Goal: Check status: Check status

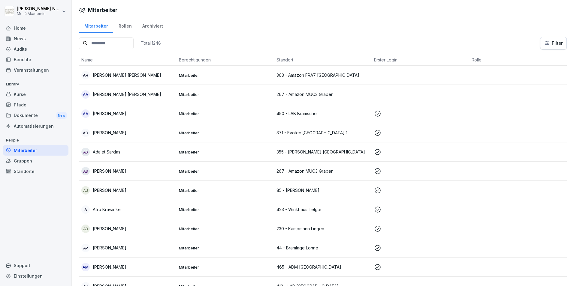
click at [110, 43] on input at bounding box center [106, 44] width 55 height 12
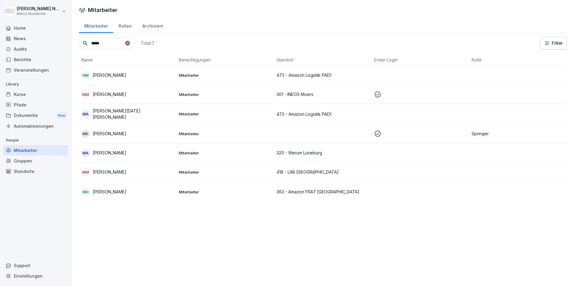
click at [159, 113] on div "MA [PERSON_NAME][DATE] [PERSON_NAME]" at bounding box center [127, 114] width 93 height 13
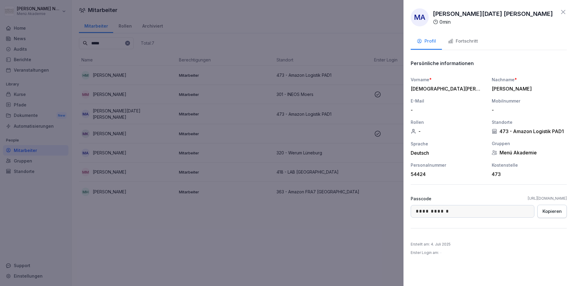
click at [564, 12] on icon at bounding box center [563, 12] width 4 height 4
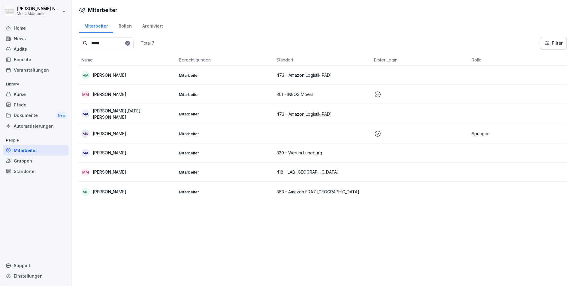
drag, startPoint x: 117, startPoint y: 43, endPoint x: 44, endPoint y: 49, distance: 72.6
click at [47, 48] on div "[PERSON_NAME] Menü Akademie Home News Audits Berichte Veranstaltungen Library K…" at bounding box center [287, 143] width 574 height 286
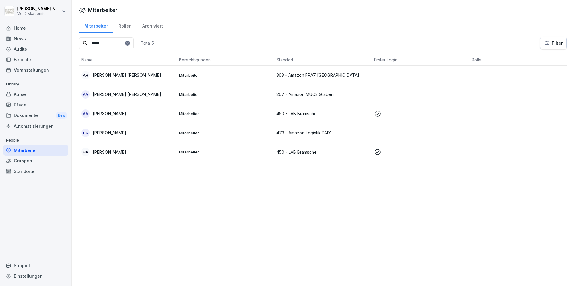
click at [141, 131] on div "EA [PERSON_NAME]" at bounding box center [127, 133] width 93 height 8
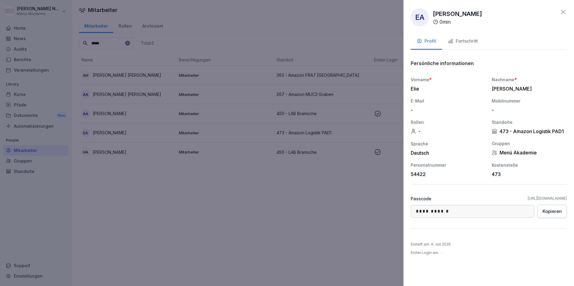
click at [561, 11] on icon at bounding box center [563, 11] width 7 height 7
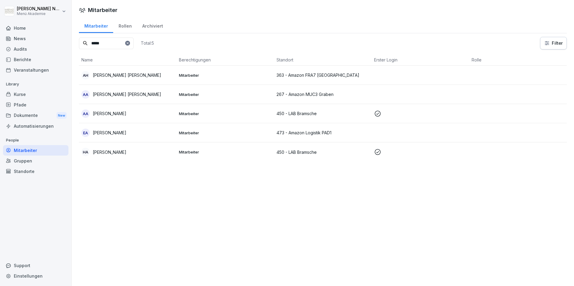
drag, startPoint x: 119, startPoint y: 45, endPoint x: 67, endPoint y: 47, distance: 52.0
click at [67, 47] on div "[PERSON_NAME] Menü Akademie Home News Audits Berichte Veranstaltungen Library K…" at bounding box center [287, 143] width 574 height 286
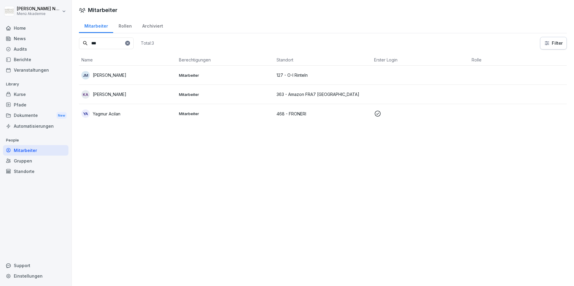
click at [132, 94] on div "[PERSON_NAME]" at bounding box center [127, 94] width 93 height 8
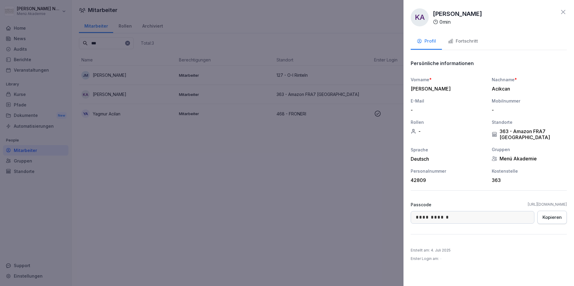
click at [565, 10] on icon at bounding box center [563, 11] width 7 height 7
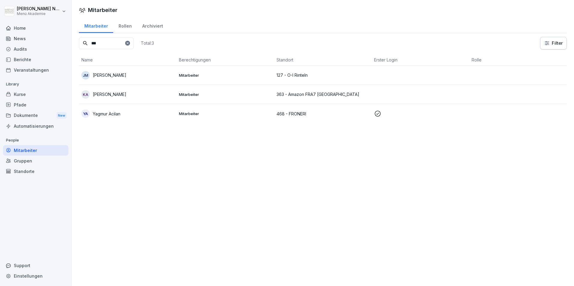
drag, startPoint x: 113, startPoint y: 44, endPoint x: 74, endPoint y: 44, distance: 38.4
click at [74, 44] on div "Mitarbeiter Rollen Archiviert *** Total: 3 Filter Name Berechtigungen Standort …" at bounding box center [323, 73] width 502 height 111
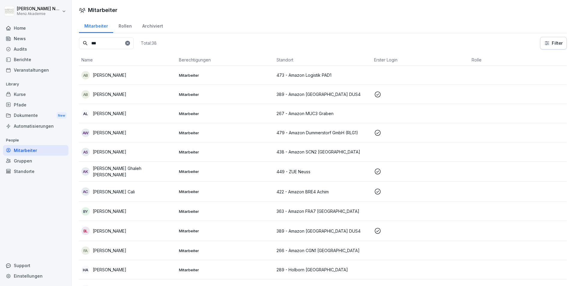
click at [135, 150] on div "AS [PERSON_NAME]" at bounding box center [127, 152] width 93 height 8
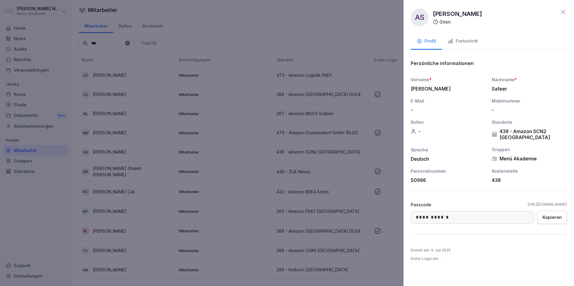
click at [564, 10] on icon at bounding box center [563, 11] width 7 height 7
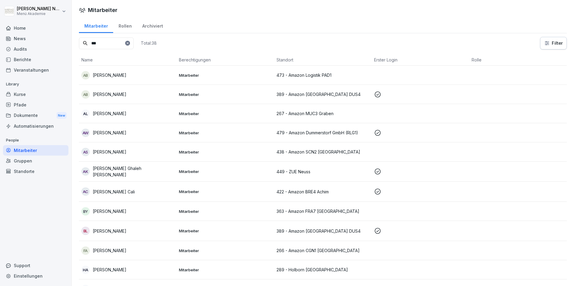
drag, startPoint x: 104, startPoint y: 42, endPoint x: 77, endPoint y: 47, distance: 26.9
click at [81, 45] on input "***" at bounding box center [106, 44] width 55 height 12
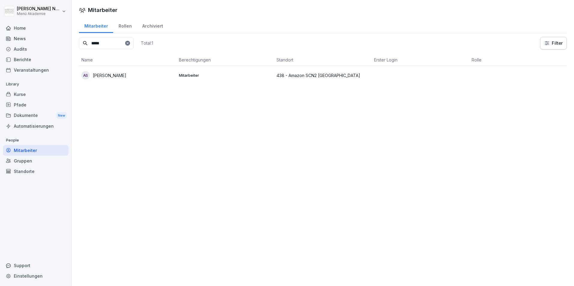
drag, startPoint x: 104, startPoint y: 43, endPoint x: 72, endPoint y: 43, distance: 31.5
click at [72, 43] on div "Mitarbeiter Rollen Archiviert ***** Total: 1 Filter Name Berechtigungen Standor…" at bounding box center [323, 54] width 502 height 72
type input "*"
click at [122, 79] on div "PB [PERSON_NAME]" at bounding box center [127, 75] width 93 height 8
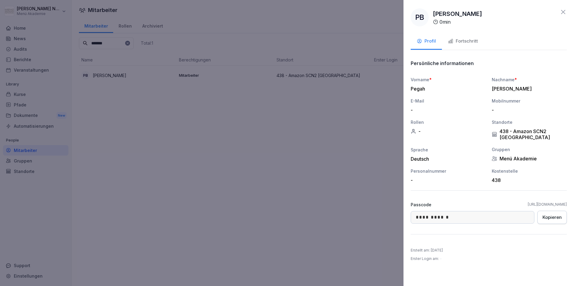
drag, startPoint x: 562, startPoint y: 11, endPoint x: 296, endPoint y: 35, distance: 267.4
click at [562, 11] on icon at bounding box center [563, 11] width 7 height 7
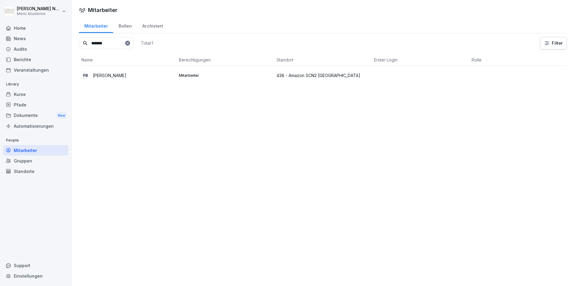
drag, startPoint x: 110, startPoint y: 41, endPoint x: 42, endPoint y: 43, distance: 68.2
click at [42, 43] on div "[PERSON_NAME] Menü Akademie Home News Audits Berichte Veranstaltungen Library K…" at bounding box center [287, 143] width 574 height 286
click at [141, 73] on p "[PERSON_NAME] [PERSON_NAME] Dos [PERSON_NAME]" at bounding box center [133, 75] width 81 height 13
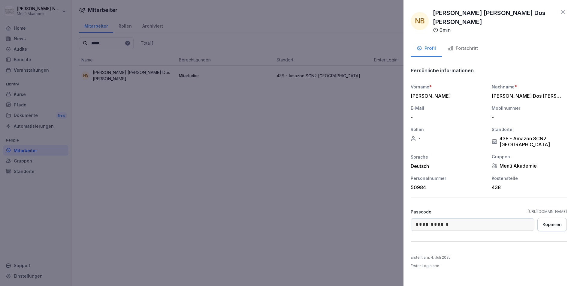
click at [562, 13] on icon at bounding box center [563, 12] width 4 height 4
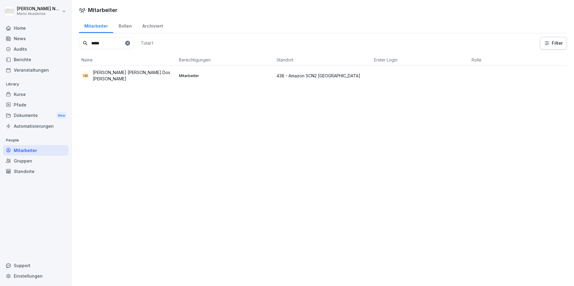
drag, startPoint x: 123, startPoint y: 43, endPoint x: 69, endPoint y: 46, distance: 53.5
click at [72, 45] on div "Mitarbeiter Rollen Archiviert ***** Total: 1 Filter Name Berechtigungen Standor…" at bounding box center [323, 54] width 502 height 73
drag, startPoint x: 115, startPoint y: 41, endPoint x: 57, endPoint y: 42, distance: 58.0
click at [57, 42] on div "[PERSON_NAME] Menü Akademie Home News Audits Berichte Veranstaltungen Library K…" at bounding box center [287, 143] width 574 height 286
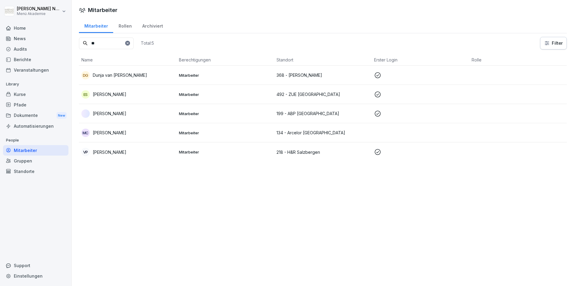
type input "*"
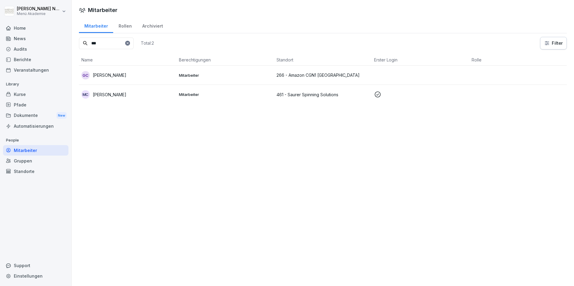
click at [126, 75] on p "[PERSON_NAME]" at bounding box center [110, 75] width 34 height 6
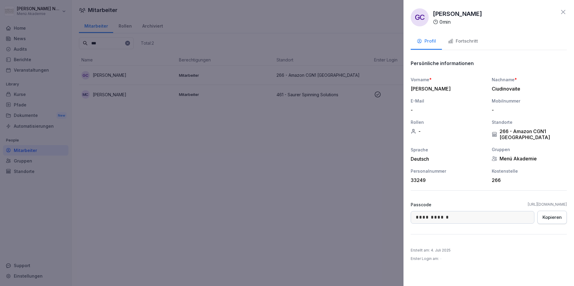
drag, startPoint x: 563, startPoint y: 12, endPoint x: 228, endPoint y: 52, distance: 337.8
click at [563, 12] on icon at bounding box center [563, 12] width 4 height 4
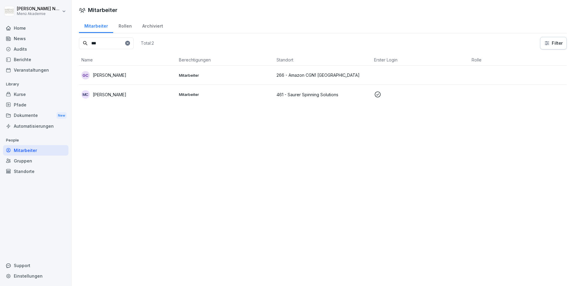
drag, startPoint x: 103, startPoint y: 43, endPoint x: 74, endPoint y: 44, distance: 29.5
click at [77, 44] on div "Mitarbeiter Rollen Archiviert *** Total: 2 Filter Name Berechtigungen Standort …" at bounding box center [323, 63] width 502 height 91
type input "*******"
click at [128, 77] on div "EF [PERSON_NAME]" at bounding box center [127, 75] width 93 height 8
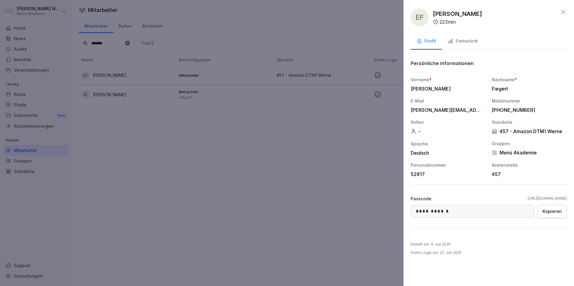
click at [459, 41] on div "Fortschritt" at bounding box center [463, 41] width 30 height 7
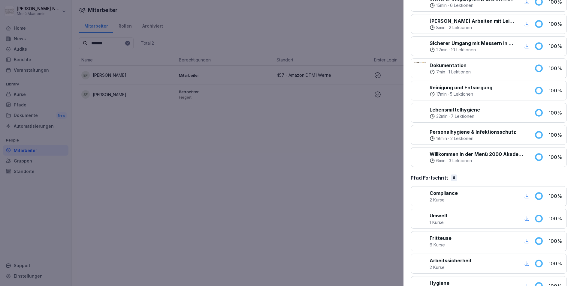
scroll to position [329, 0]
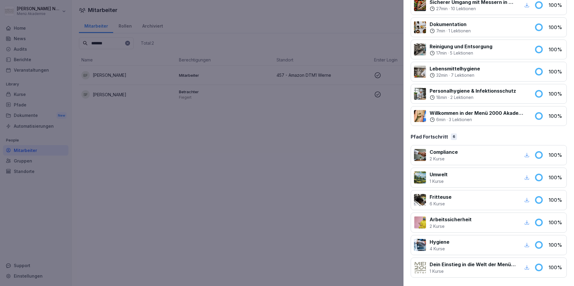
click at [524, 245] on icon "button" at bounding box center [526, 245] width 5 height 5
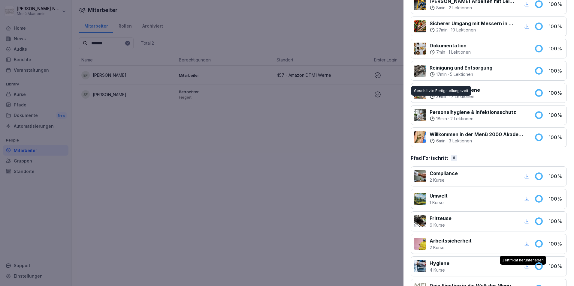
scroll to position [299, 0]
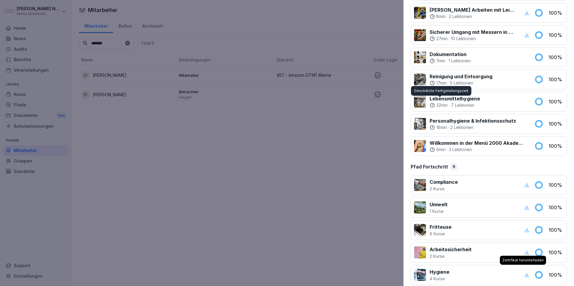
drag, startPoint x: 343, startPoint y: 179, endPoint x: 287, endPoint y: 163, distance: 57.8
click at [334, 177] on div at bounding box center [287, 143] width 574 height 286
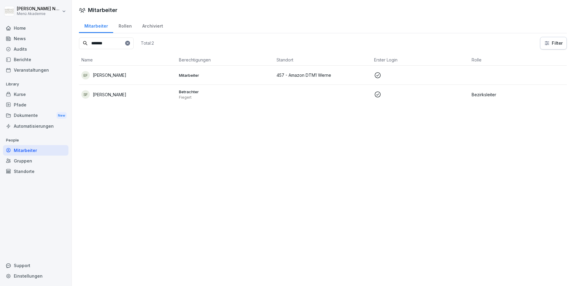
click at [129, 43] on icon at bounding box center [128, 43] width 4 height 4
click at [101, 47] on input at bounding box center [106, 44] width 55 height 12
drag, startPoint x: 72, startPoint y: 43, endPoint x: 46, endPoint y: 40, distance: 26.6
click at [46, 40] on div "[PERSON_NAME] Menü Akademie Home News Audits Berichte Veranstaltungen Library K…" at bounding box center [287, 143] width 574 height 286
drag, startPoint x: 117, startPoint y: 46, endPoint x: 69, endPoint y: 45, distance: 47.8
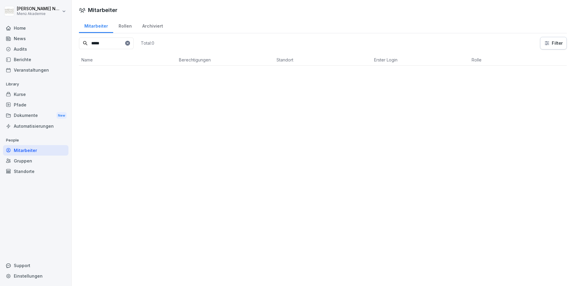
click at [70, 45] on div "[PERSON_NAME] Menü Akademie Home News Audits Berichte Veranstaltungen Library K…" at bounding box center [287, 143] width 574 height 286
type input "*"
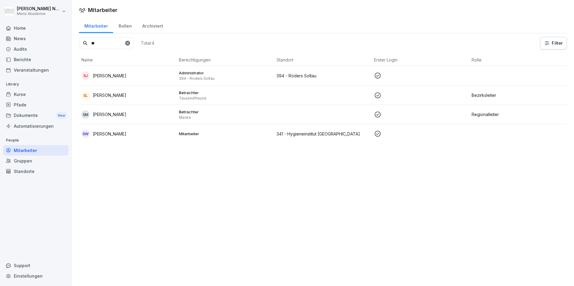
type input "*"
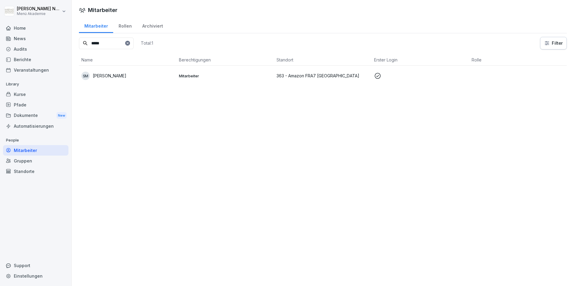
click at [108, 77] on p "[PERSON_NAME]" at bounding box center [110, 76] width 34 height 6
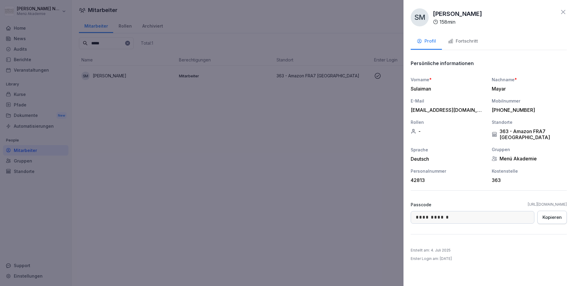
click at [478, 42] on button "Fortschritt" at bounding box center [463, 42] width 42 height 16
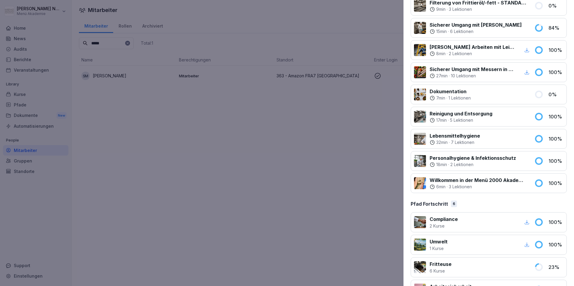
scroll to position [329, 0]
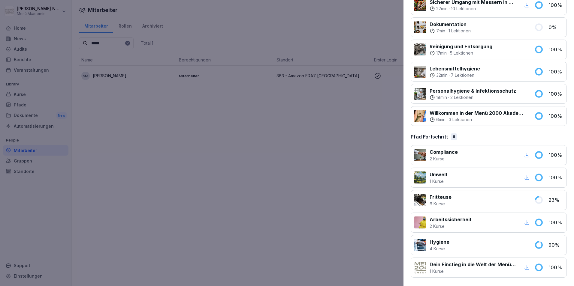
click at [314, 160] on div at bounding box center [287, 143] width 574 height 286
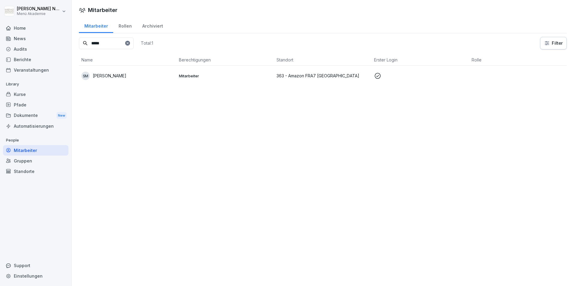
drag, startPoint x: 108, startPoint y: 41, endPoint x: 78, endPoint y: 44, distance: 30.5
click at [78, 44] on div "Mitarbeiter Rollen Archiviert ***** Total: 1 Filter Name Berechtigungen Standor…" at bounding box center [323, 54] width 502 height 73
drag, startPoint x: 88, startPoint y: 45, endPoint x: 63, endPoint y: 43, distance: 25.0
click at [63, 43] on div "[PERSON_NAME] Menü Akademie Home News Audits Berichte Veranstaltungen Library K…" at bounding box center [287, 143] width 574 height 286
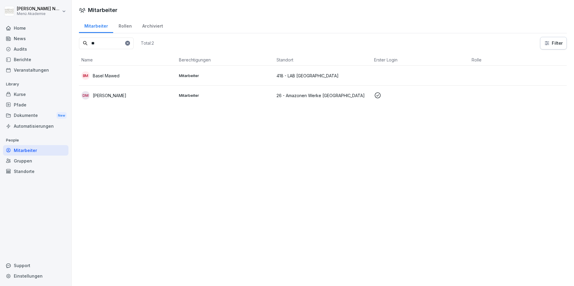
type input "*"
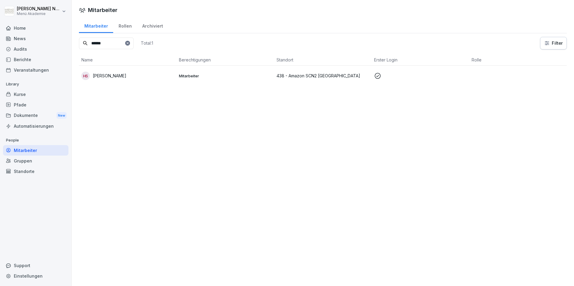
click at [119, 77] on p "[PERSON_NAME]" at bounding box center [110, 76] width 34 height 6
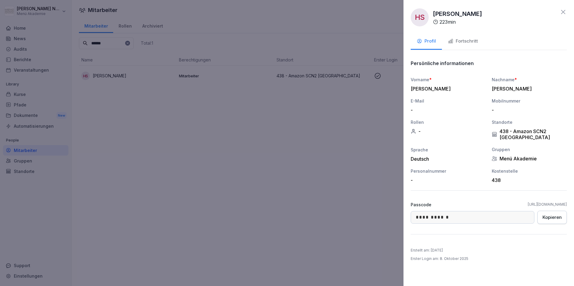
click at [464, 45] on button "Fortschritt" at bounding box center [463, 42] width 42 height 16
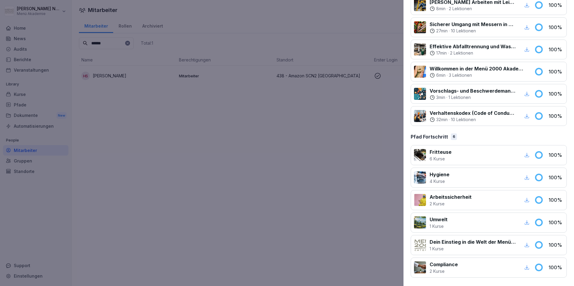
click at [524, 176] on icon "button" at bounding box center [526, 177] width 5 height 5
drag, startPoint x: 318, startPoint y: 139, endPoint x: 307, endPoint y: 123, distance: 19.7
click at [317, 137] on div at bounding box center [287, 143] width 574 height 286
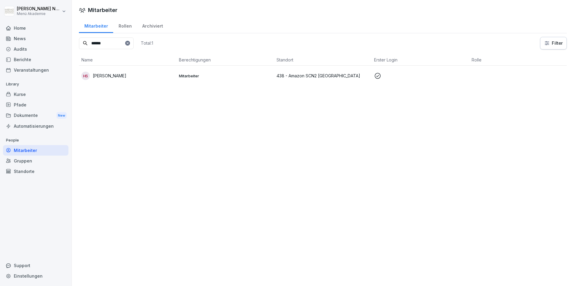
drag, startPoint x: 117, startPoint y: 37, endPoint x: 108, endPoint y: 45, distance: 11.9
click at [93, 44] on div "****** Total: 1" at bounding box center [116, 43] width 74 height 13
drag, startPoint x: 108, startPoint y: 45, endPoint x: 75, endPoint y: 48, distance: 33.8
click at [75, 48] on div "Mitarbeiter Rollen Archiviert ****** Total: 1 Filter Name Berechtigungen Stando…" at bounding box center [323, 54] width 502 height 73
click at [127, 89] on td "PV [PERSON_NAME]" at bounding box center [128, 95] width 98 height 19
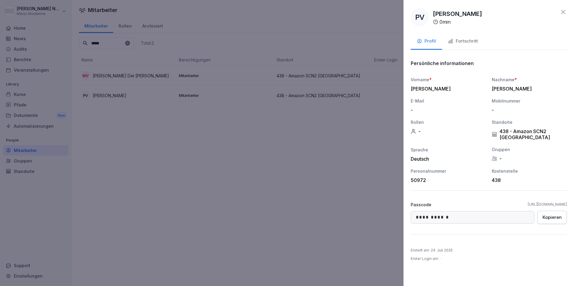
click at [235, 135] on div at bounding box center [287, 143] width 574 height 286
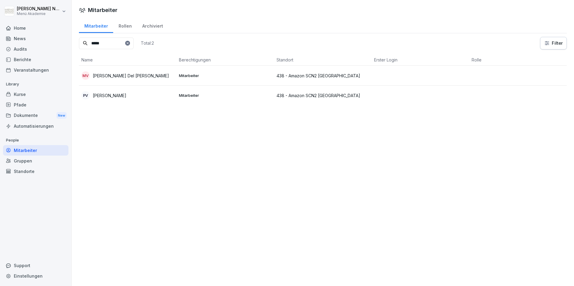
click at [151, 74] on p "[PERSON_NAME] Del [PERSON_NAME]" at bounding box center [131, 76] width 76 height 6
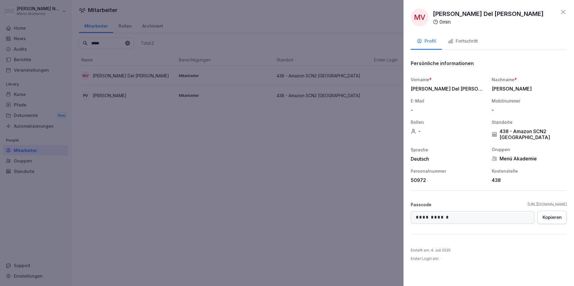
click at [168, 144] on div at bounding box center [287, 143] width 574 height 286
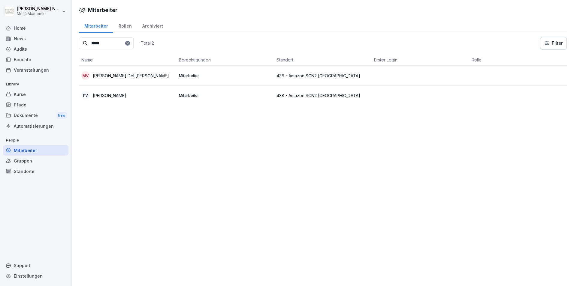
drag, startPoint x: 114, startPoint y: 40, endPoint x: 79, endPoint y: 43, distance: 34.7
click at [80, 43] on input "*****" at bounding box center [106, 44] width 55 height 12
click at [111, 77] on p "[PERSON_NAME]" at bounding box center [110, 76] width 34 height 6
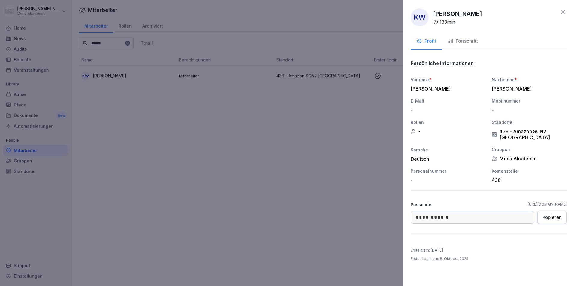
click at [477, 37] on button "Fortschritt" at bounding box center [463, 42] width 42 height 16
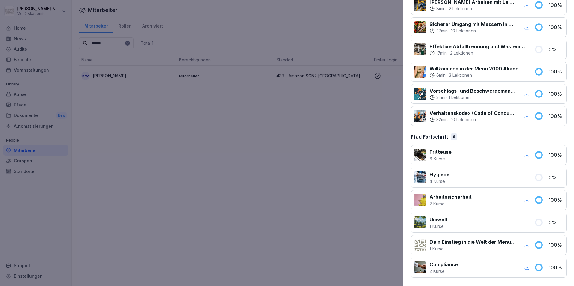
drag, startPoint x: 189, startPoint y: 147, endPoint x: 165, endPoint y: 89, distance: 63.2
click at [187, 145] on div at bounding box center [287, 143] width 574 height 286
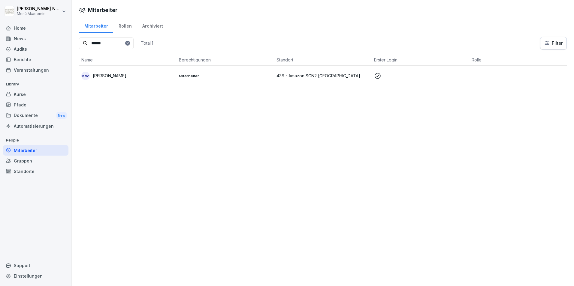
drag, startPoint x: 124, startPoint y: 42, endPoint x: 52, endPoint y: 44, distance: 72.4
click at [53, 44] on div "[PERSON_NAME] Menü Akademie Home News Audits Berichte Veranstaltungen Library K…" at bounding box center [287, 143] width 574 height 286
type input "*****"
click at [193, 78] on p "Mitarbeiter" at bounding box center [225, 75] width 93 height 5
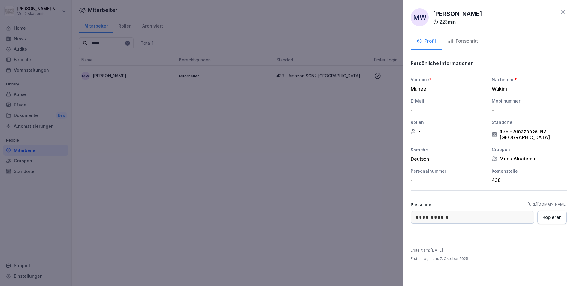
click at [458, 36] on button "Fortschritt" at bounding box center [463, 42] width 42 height 16
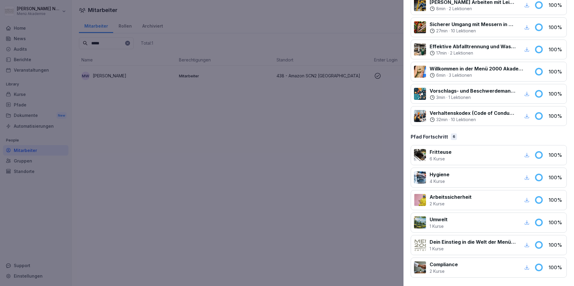
click at [518, 175] on div "Hygiene 4 Kurse" at bounding box center [472, 178] width 117 height 14
click at [525, 178] on icon "button" at bounding box center [527, 178] width 5 height 5
drag, startPoint x: 332, startPoint y: 115, endPoint x: 217, endPoint y: 49, distance: 133.4
click at [330, 113] on div at bounding box center [287, 143] width 574 height 286
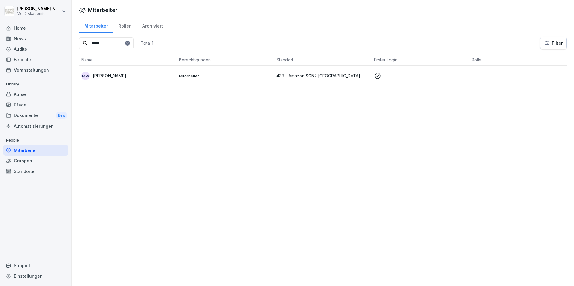
click at [134, 46] on input "*****" at bounding box center [106, 44] width 55 height 12
click at [130, 44] on div at bounding box center [127, 43] width 5 height 5
